Goal: Connect with others: Connect with other users

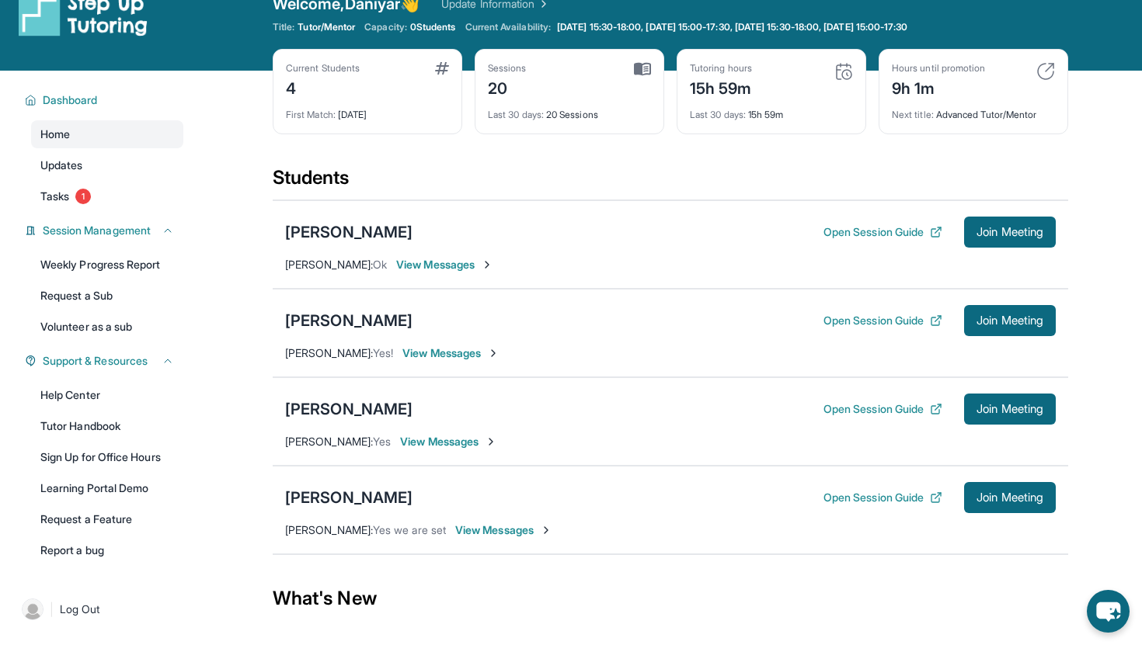
scroll to position [40, 0]
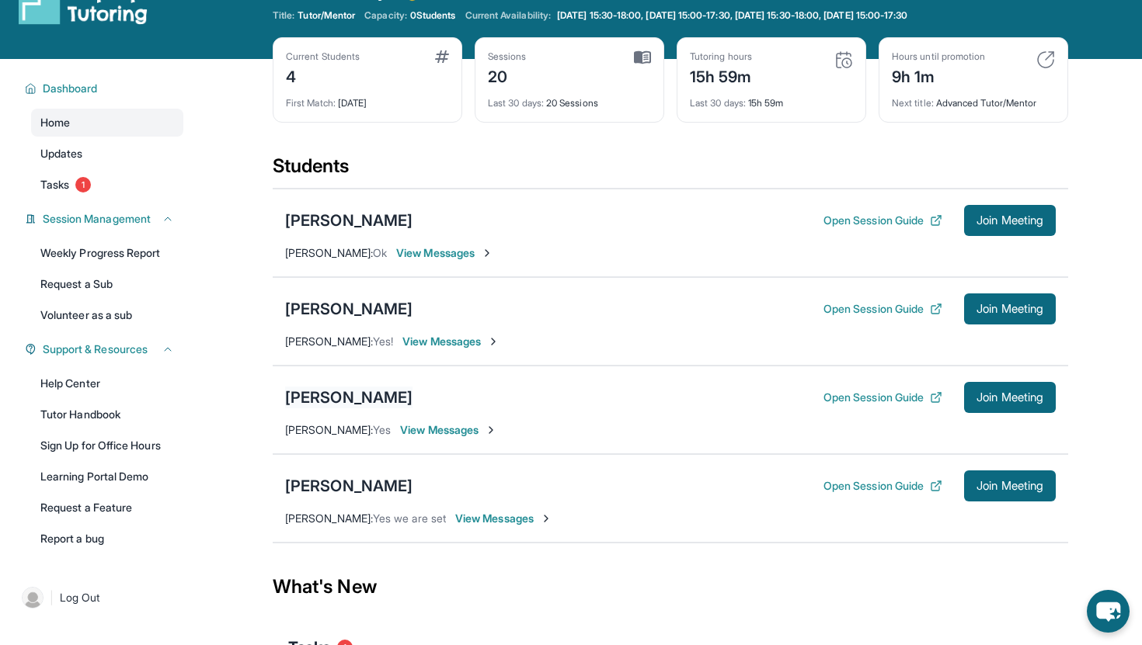
click at [329, 388] on div "[PERSON_NAME]" at bounding box center [348, 398] width 127 height 22
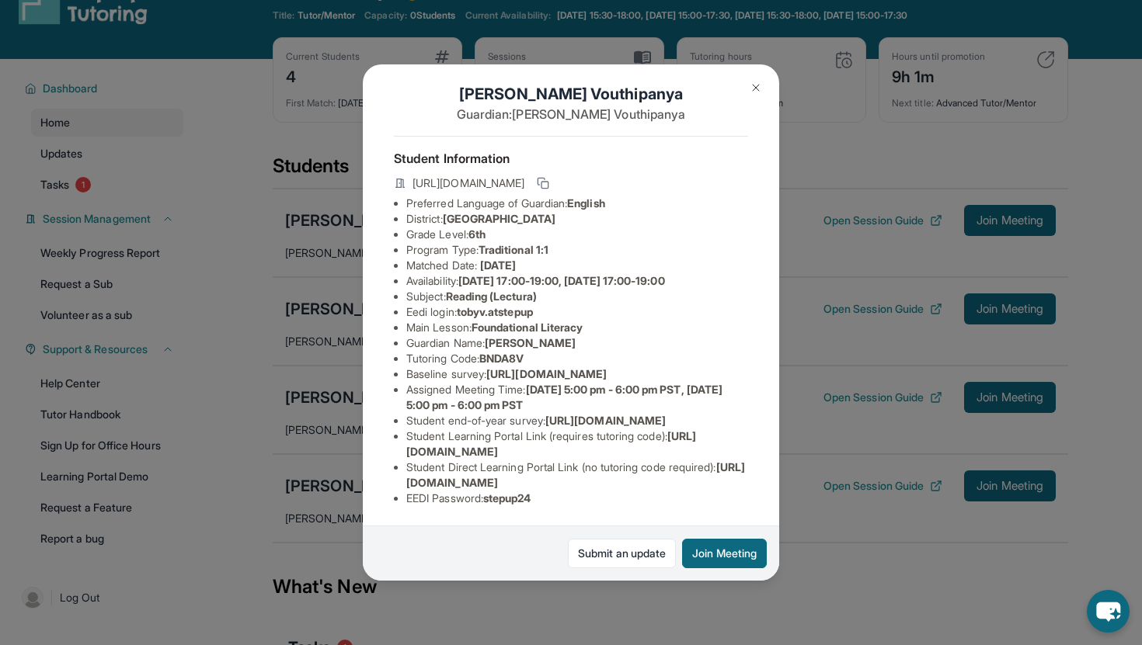
scroll to position [74, 0]
click at [516, 305] on span "tobyv.atstepup" at bounding box center [495, 311] width 76 height 13
click at [517, 305] on span "tobyv.atstepup" at bounding box center [495, 311] width 76 height 13
drag, startPoint x: 464, startPoint y: 250, endPoint x: 544, endPoint y: 251, distance: 80.0
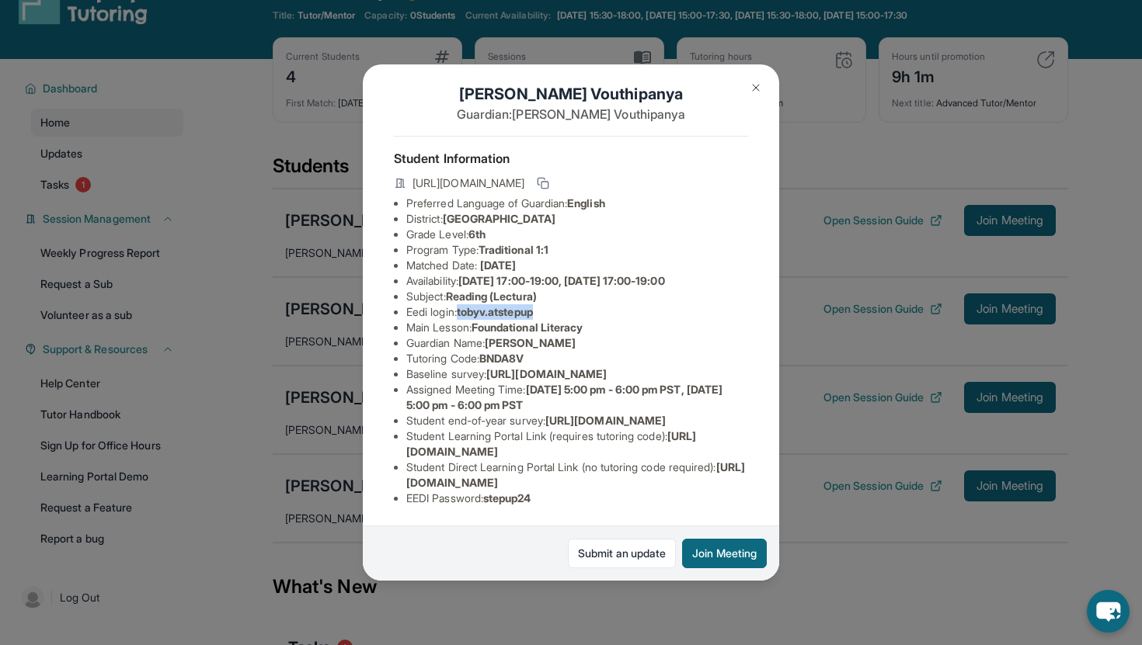
click at [533, 305] on span "tobyv.atstepup" at bounding box center [495, 311] width 76 height 13
copy span "tobyv.atstepup"
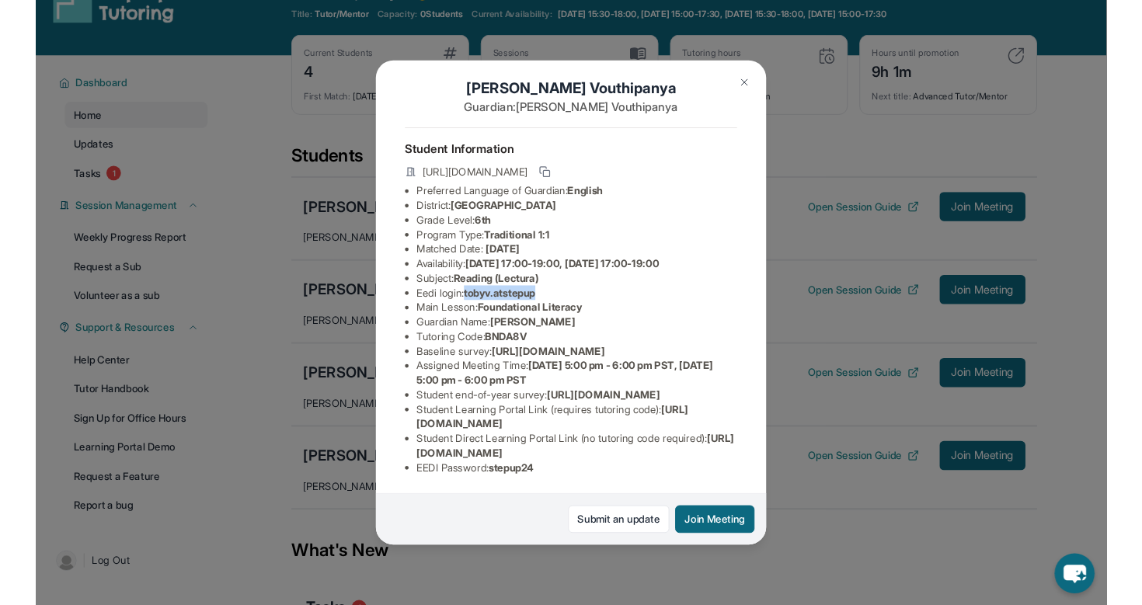
scroll to position [121, 0]
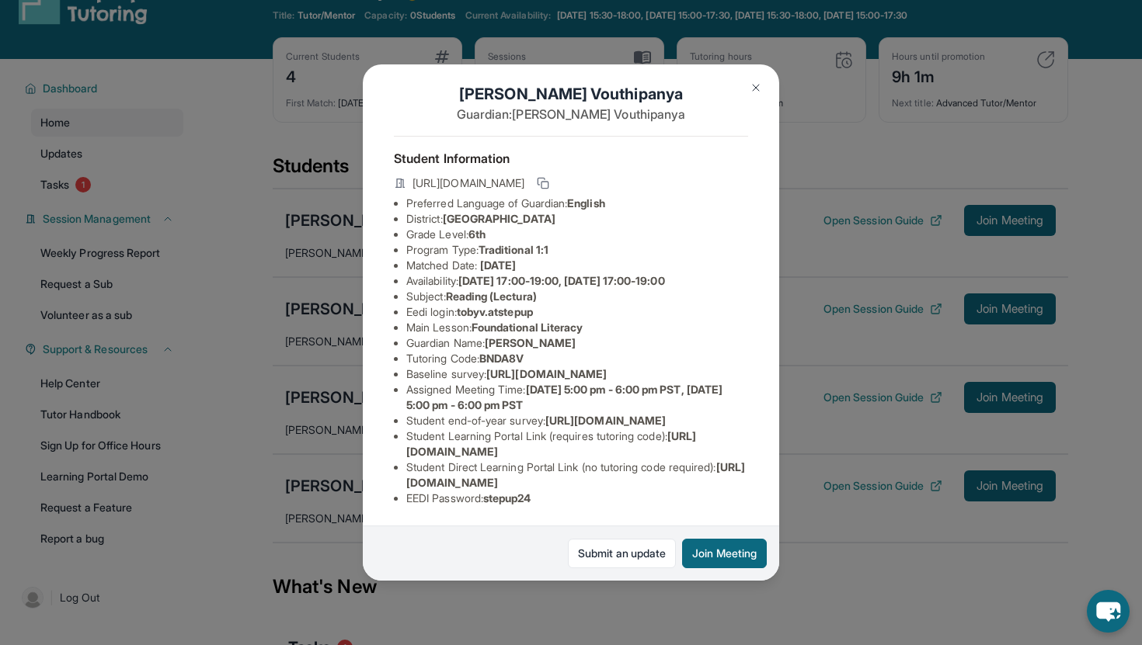
click at [512, 495] on span "stepup24" at bounding box center [507, 498] width 48 height 13
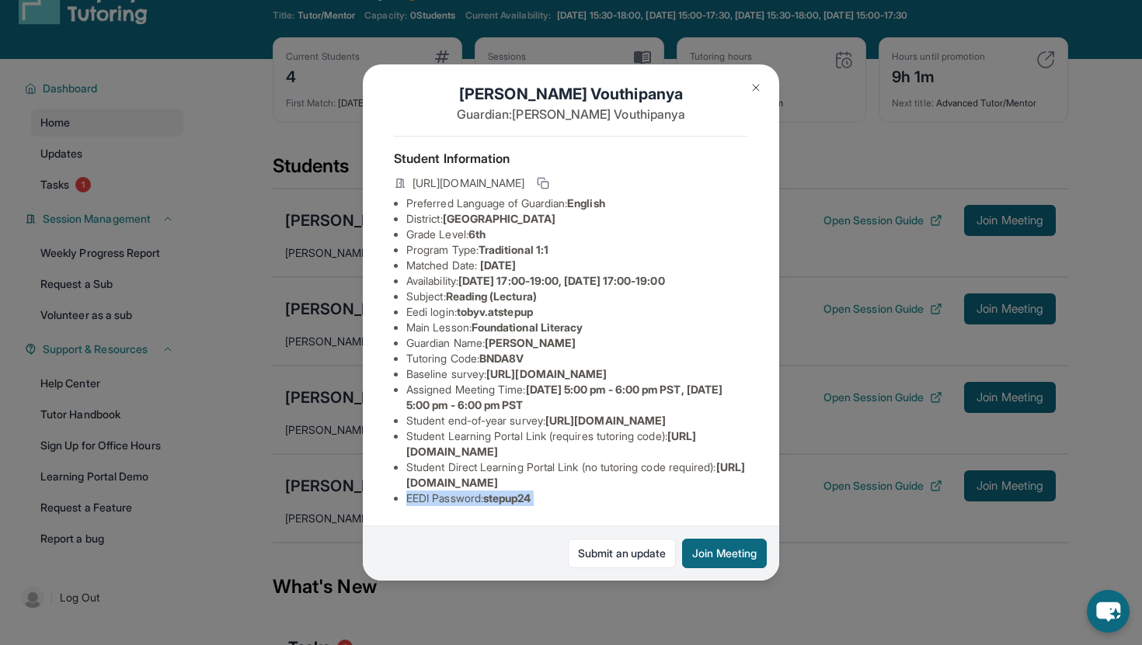
click at [512, 496] on span "stepup24" at bounding box center [507, 498] width 48 height 13
click at [511, 502] on span "stepup24" at bounding box center [507, 498] width 48 height 13
copy span "stepup24"
click at [759, 89] on img at bounding box center [755, 88] width 12 height 12
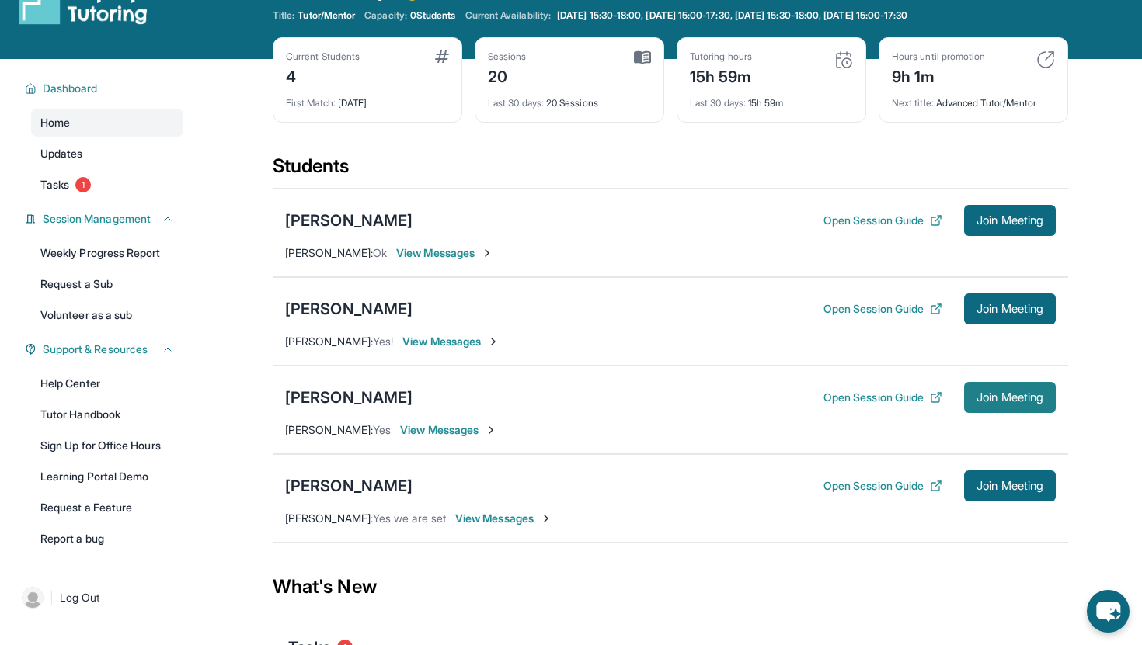
click at [1044, 400] on button "Join Meeting" at bounding box center [1010, 397] width 92 height 31
